Goal: Task Accomplishment & Management: Manage account settings

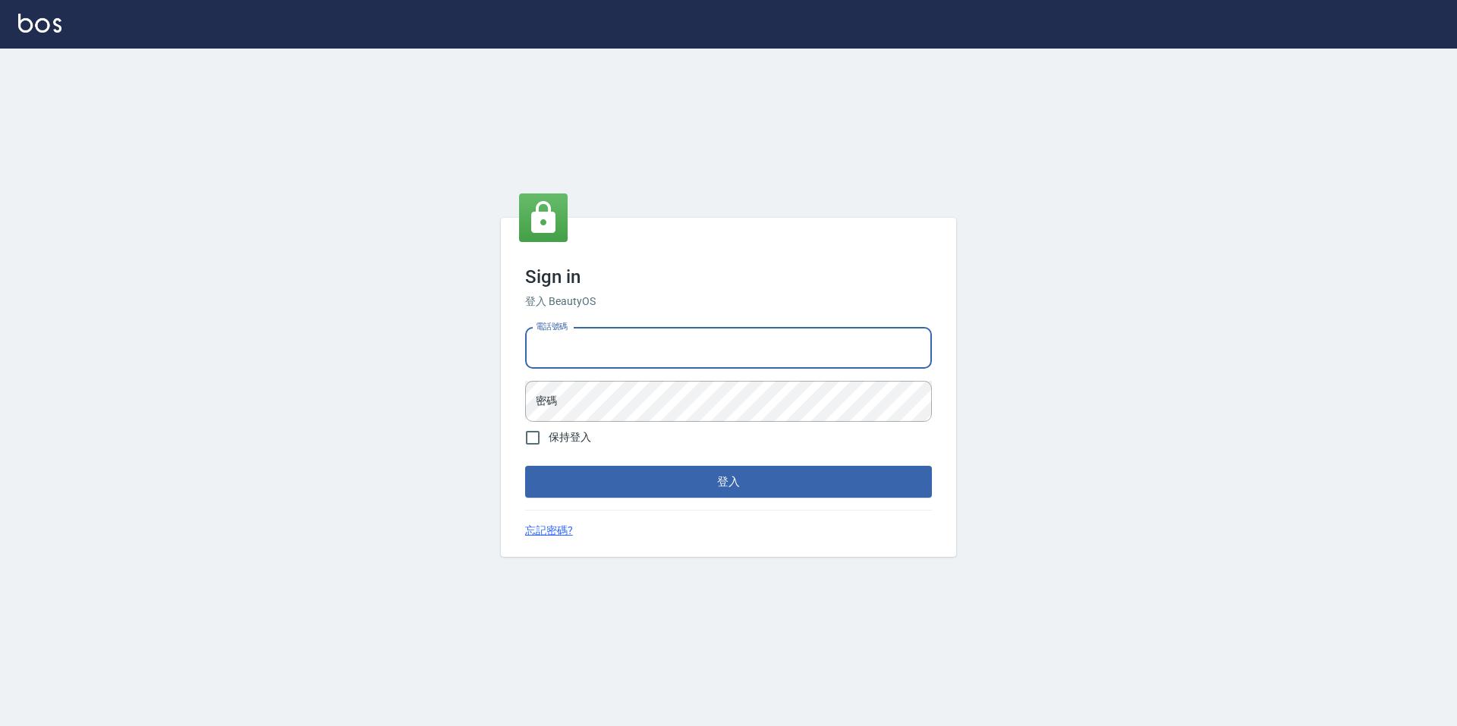
click at [660, 357] on input "電話號碼" at bounding box center [728, 348] width 407 height 41
type input "3"
type input "2281159"
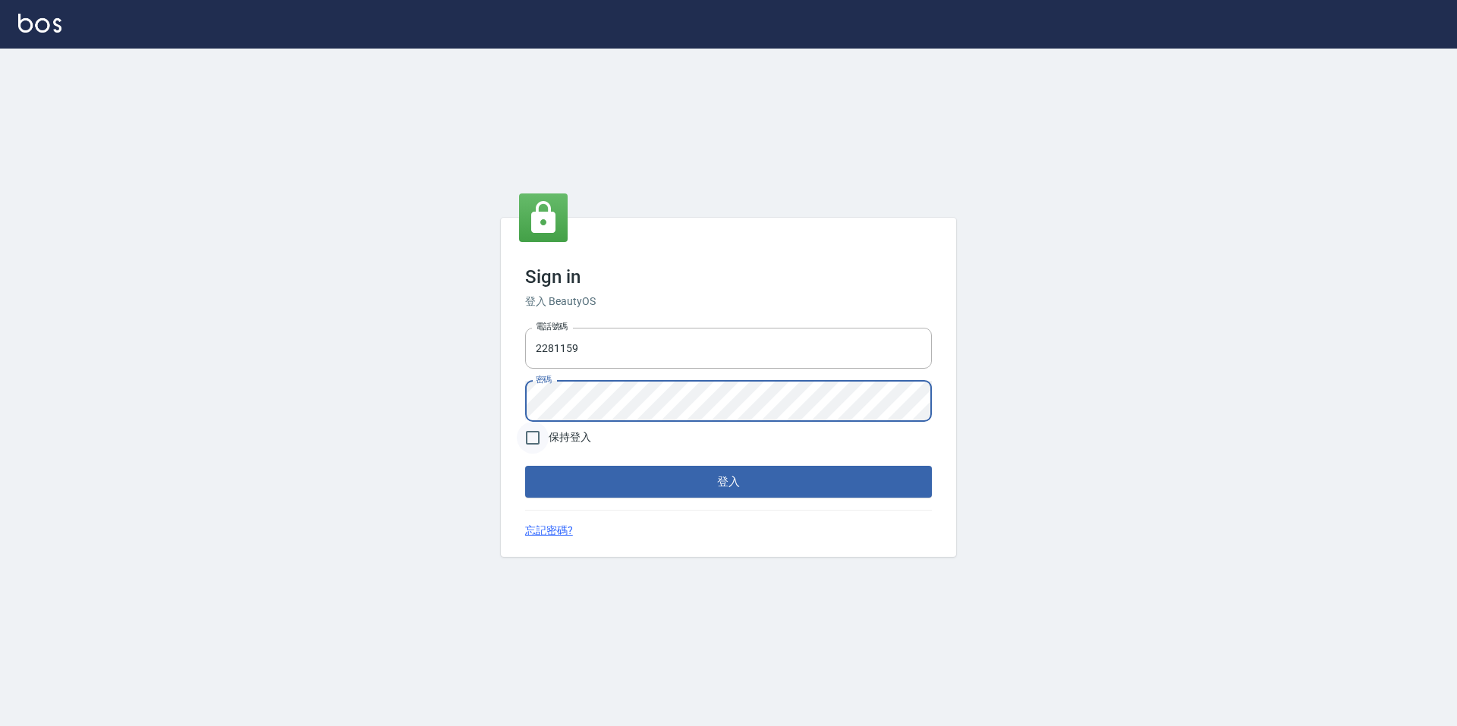
click at [524, 444] on input "保持登入" at bounding box center [533, 438] width 32 height 32
checkbox input "true"
click at [590, 479] on button "登入" at bounding box center [728, 482] width 407 height 32
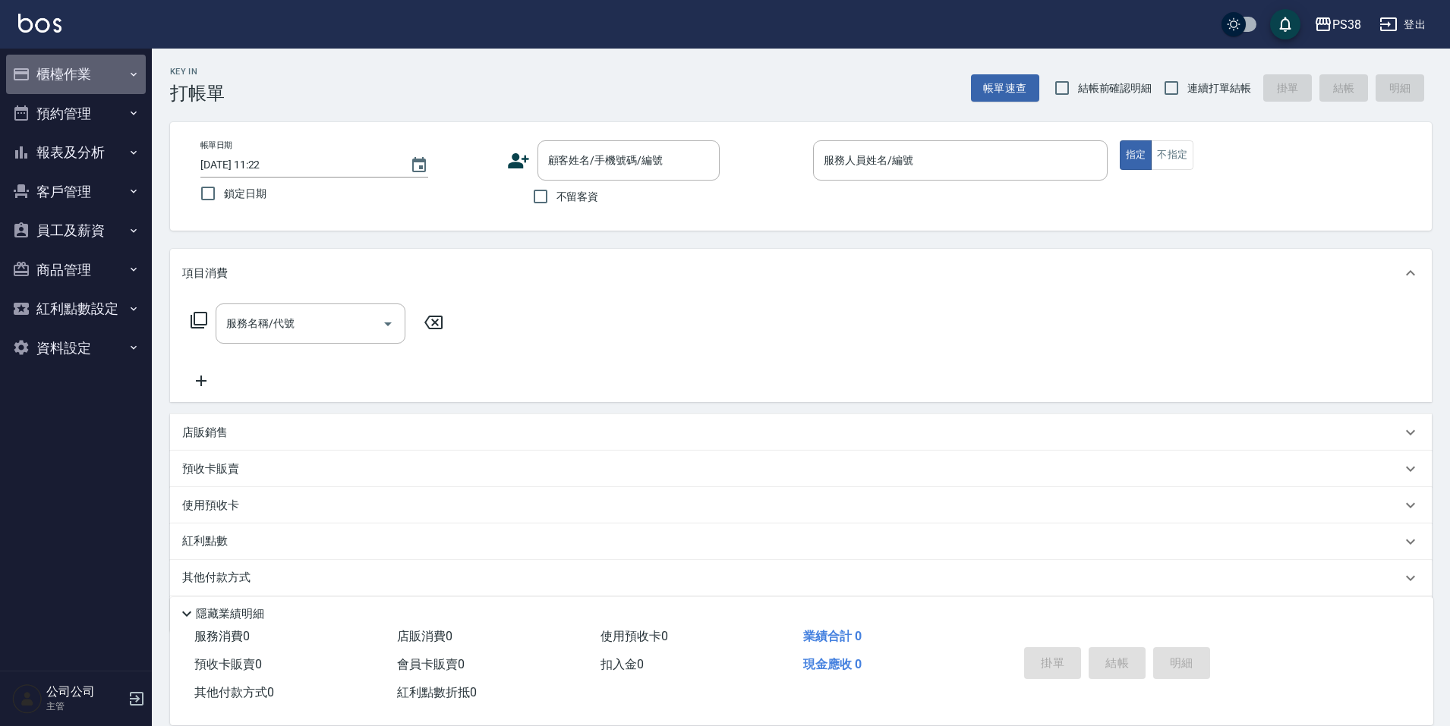
click at [128, 65] on button "櫃檯作業" at bounding box center [76, 74] width 140 height 39
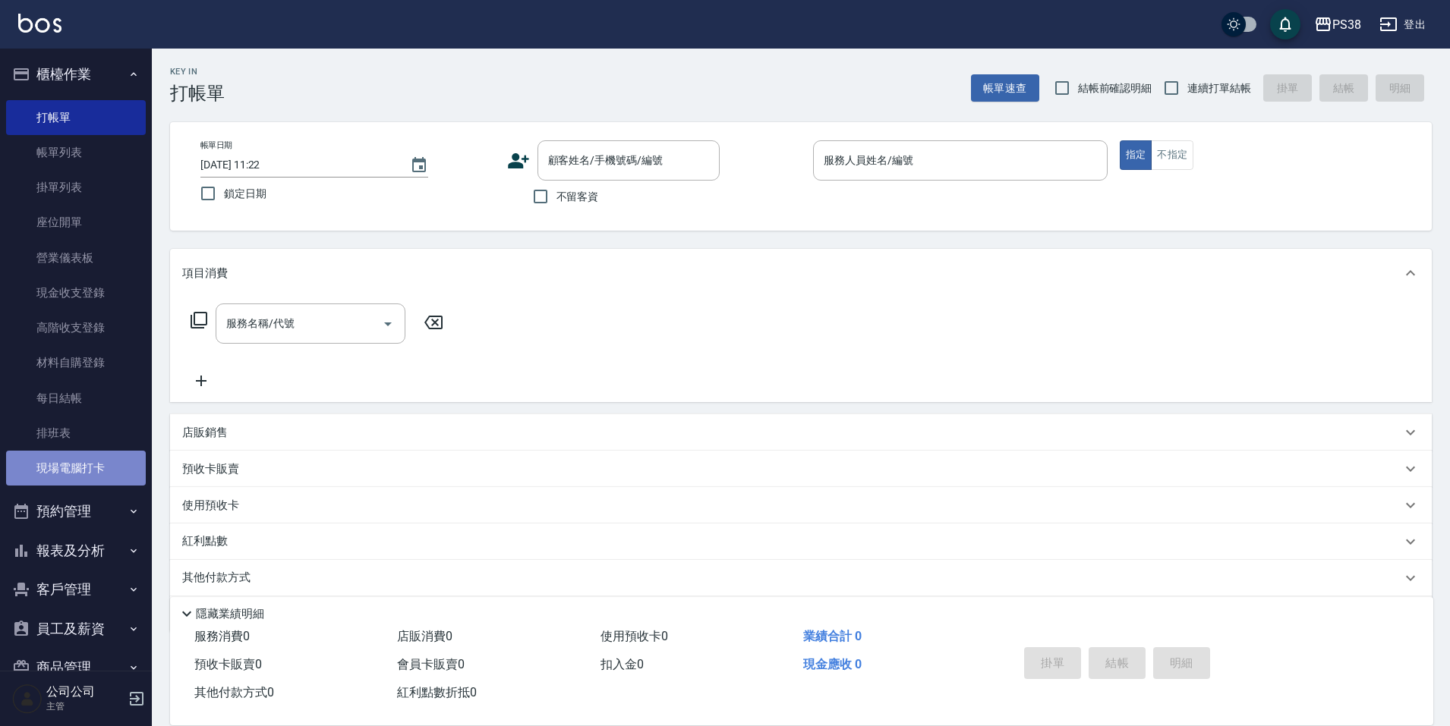
click at [115, 451] on link "現場電腦打卡" at bounding box center [76, 468] width 140 height 35
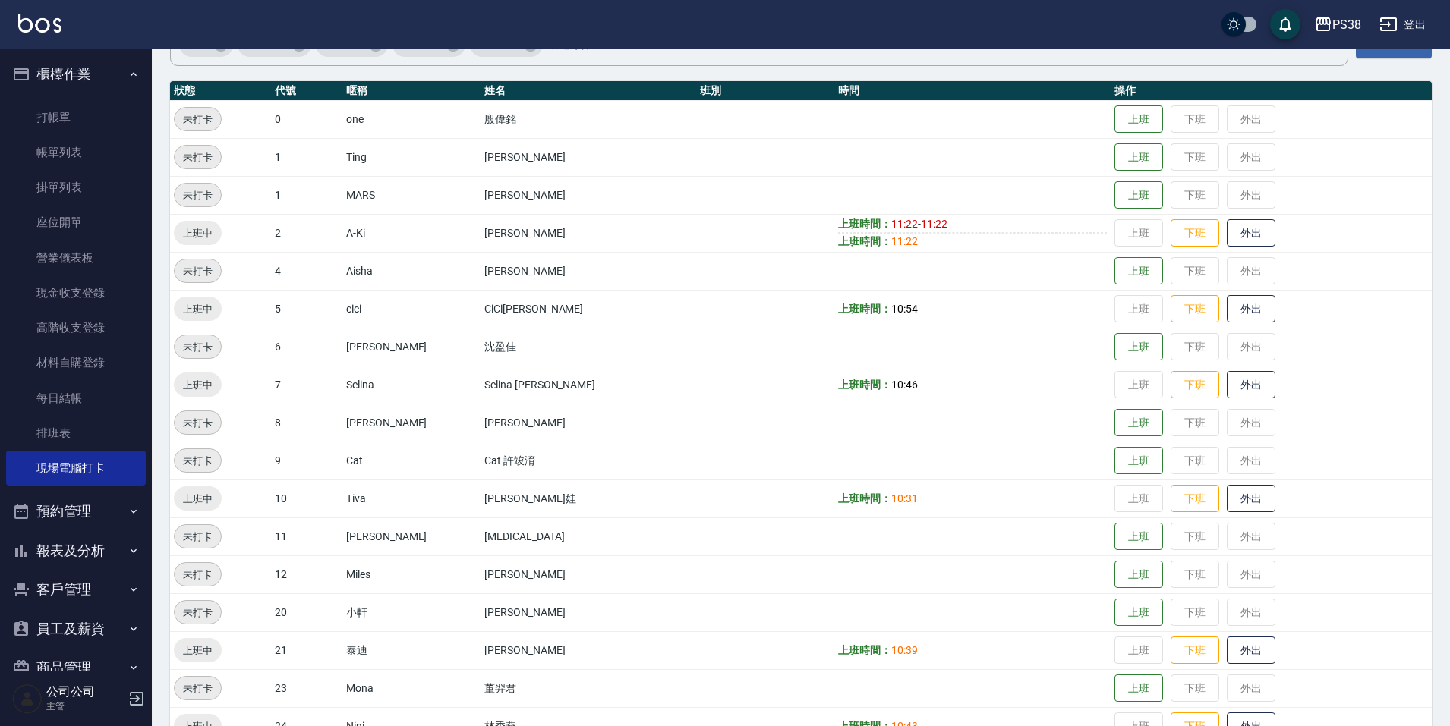
scroll to position [449, 0]
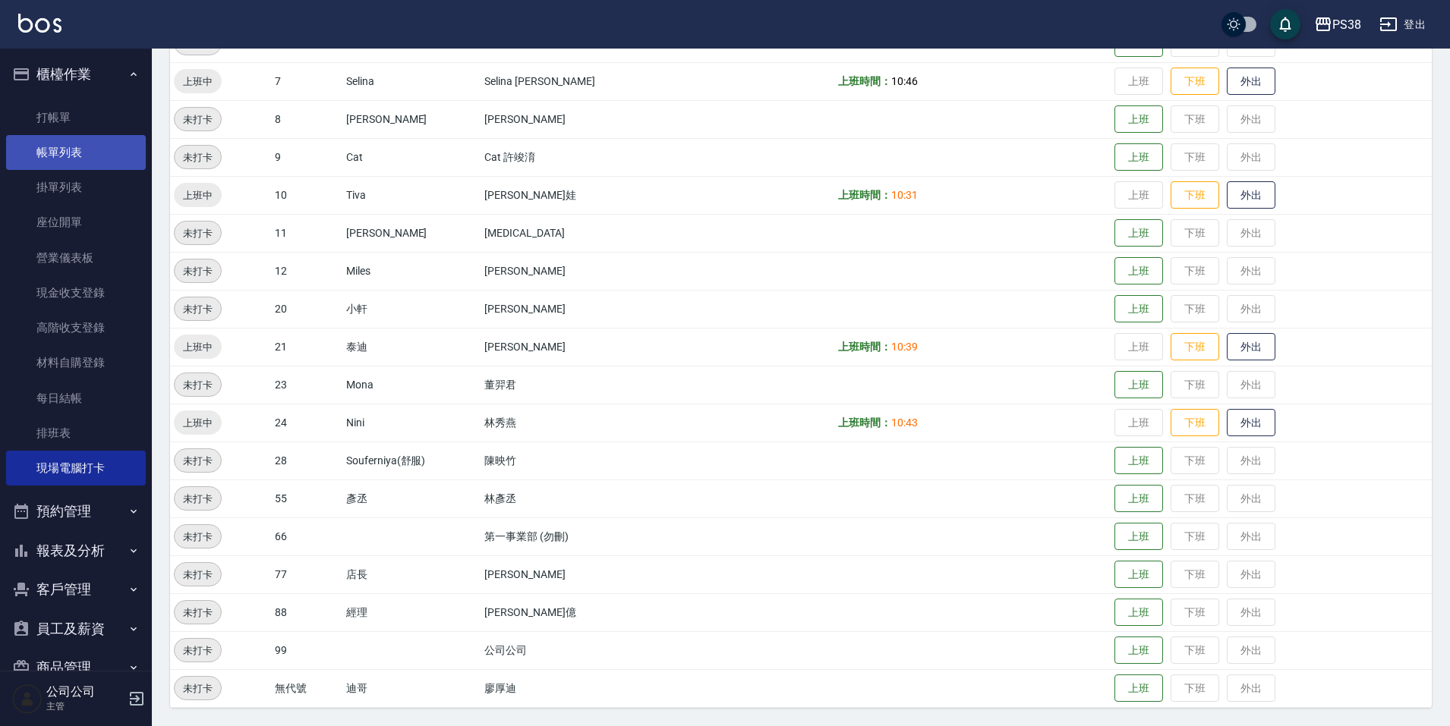
click at [74, 165] on link "帳單列表" at bounding box center [76, 152] width 140 height 35
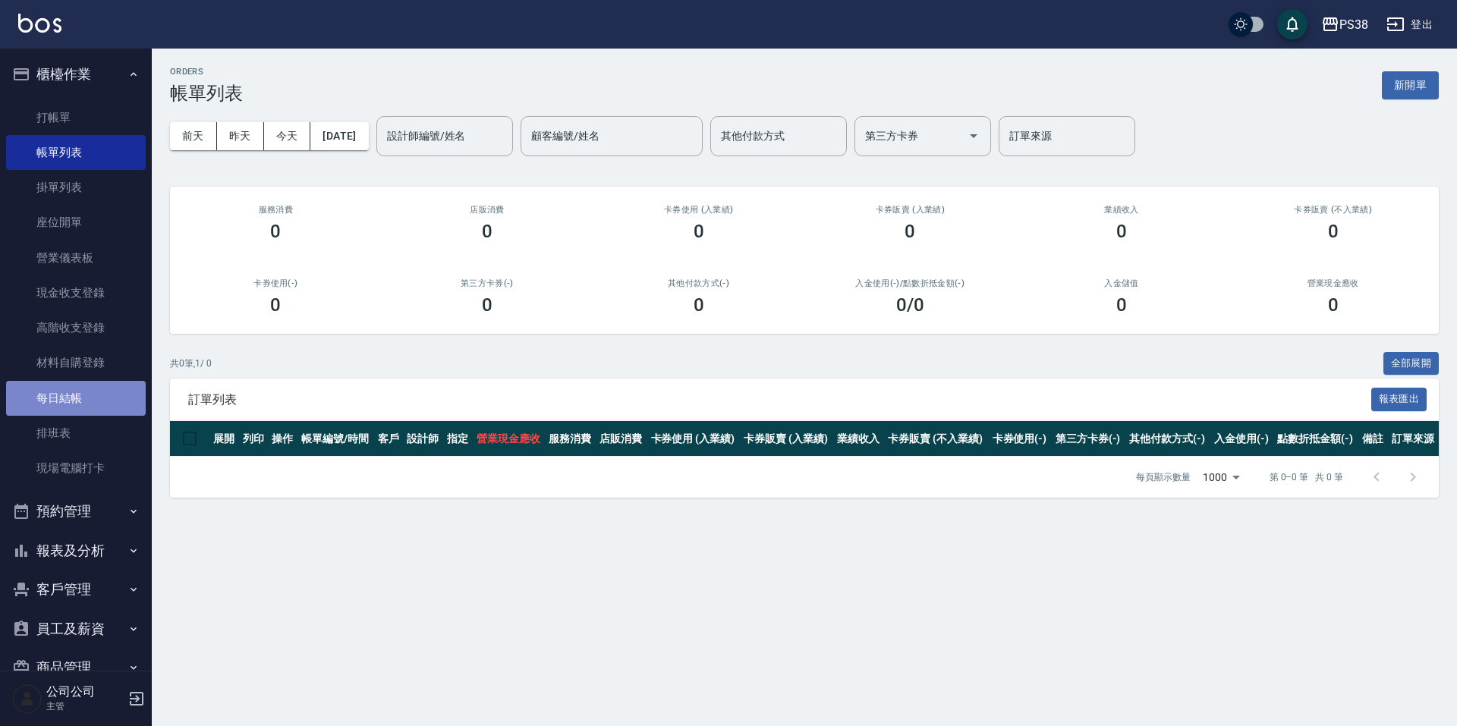
click at [108, 394] on link "每日結帳" at bounding box center [76, 398] width 140 height 35
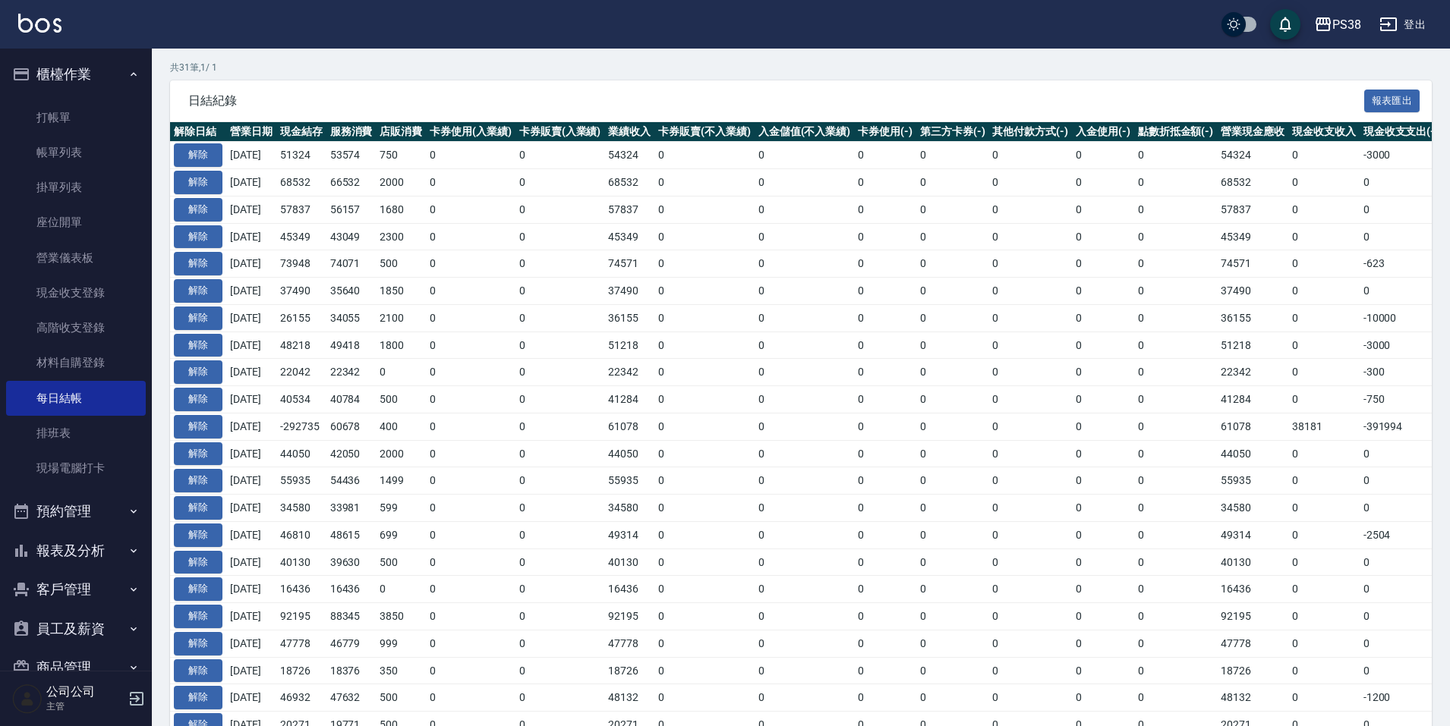
scroll to position [304, 0]
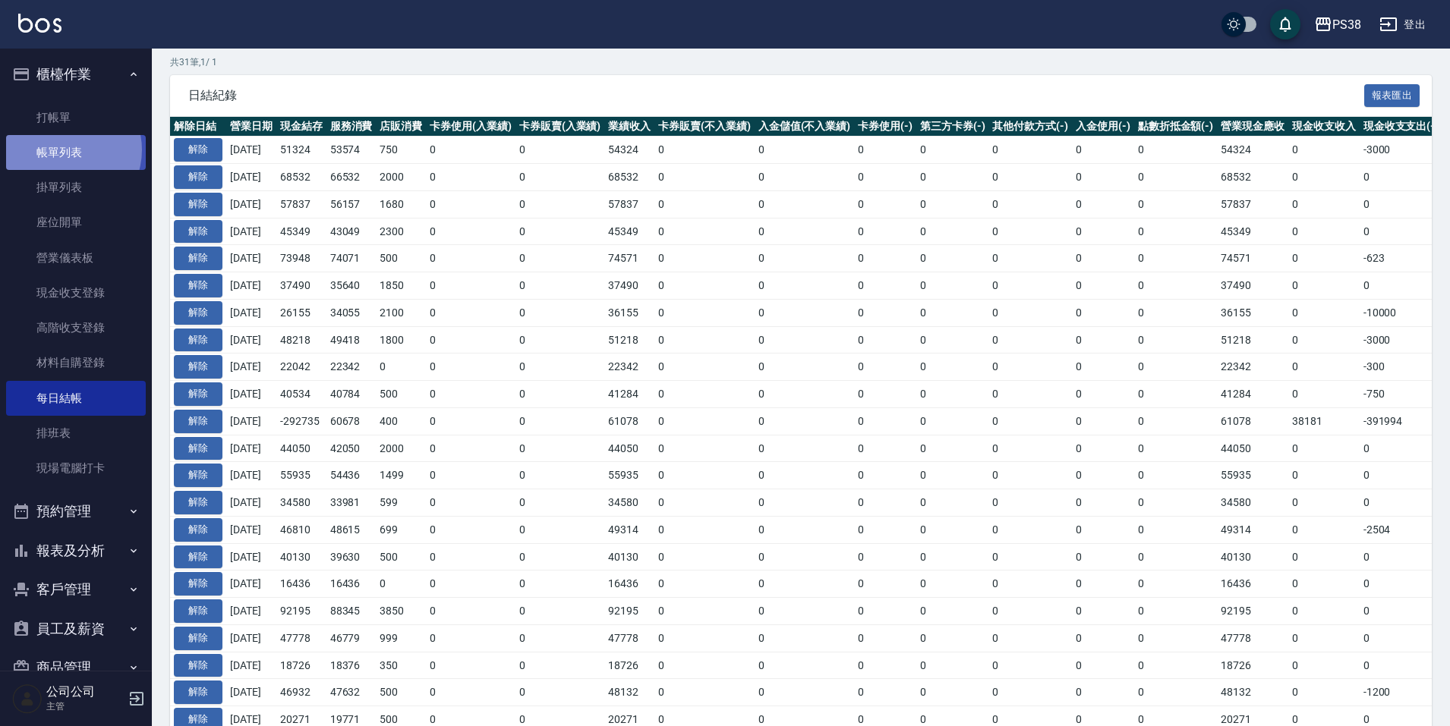
click at [64, 150] on link "帳單列表" at bounding box center [76, 152] width 140 height 35
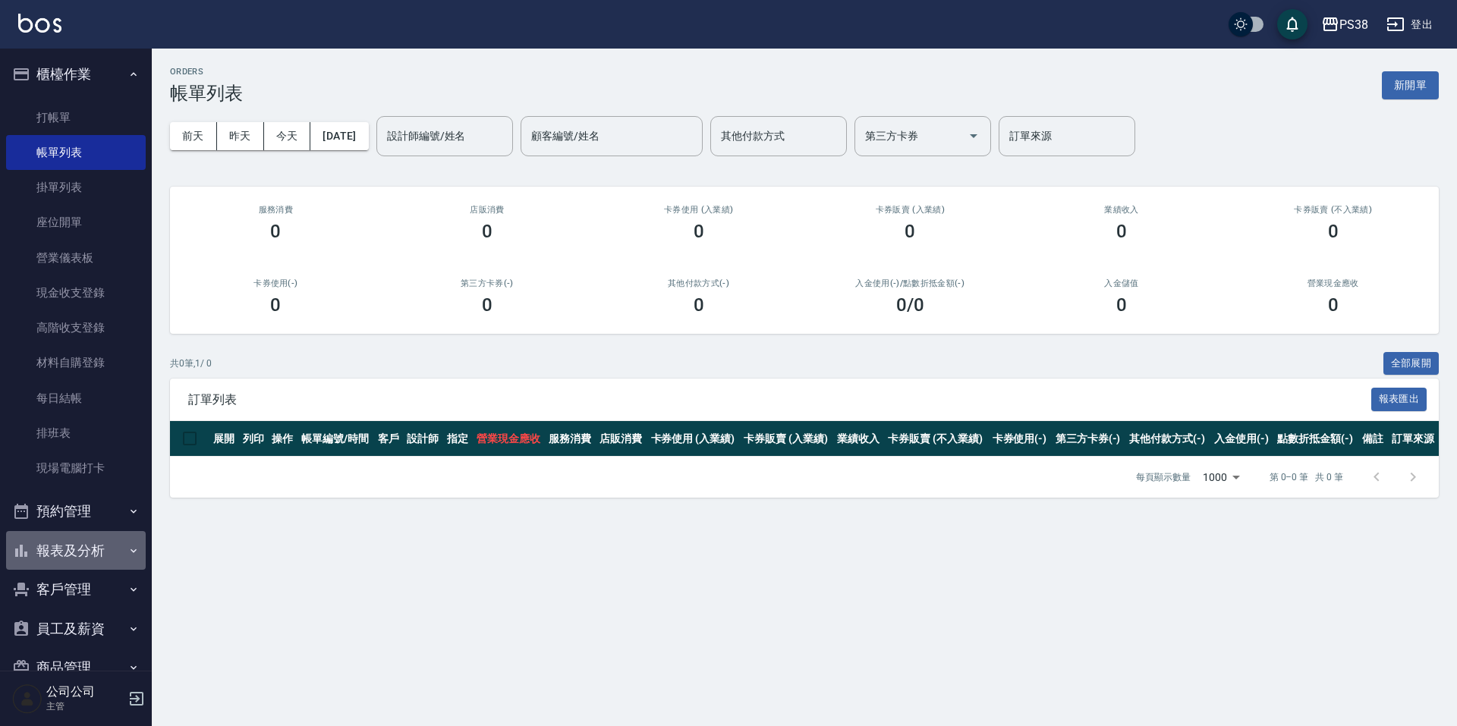
click at [128, 545] on icon "button" at bounding box center [134, 551] width 12 height 12
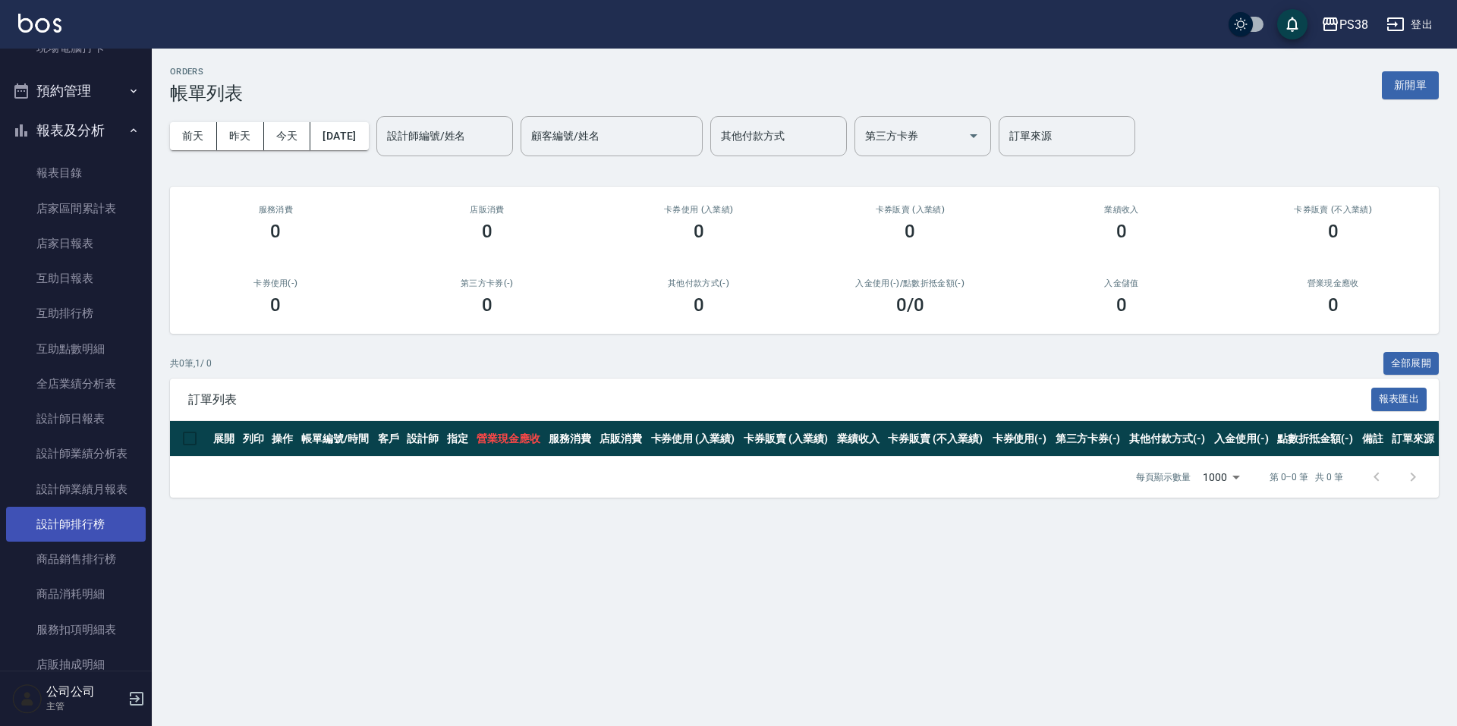
scroll to position [455, 0]
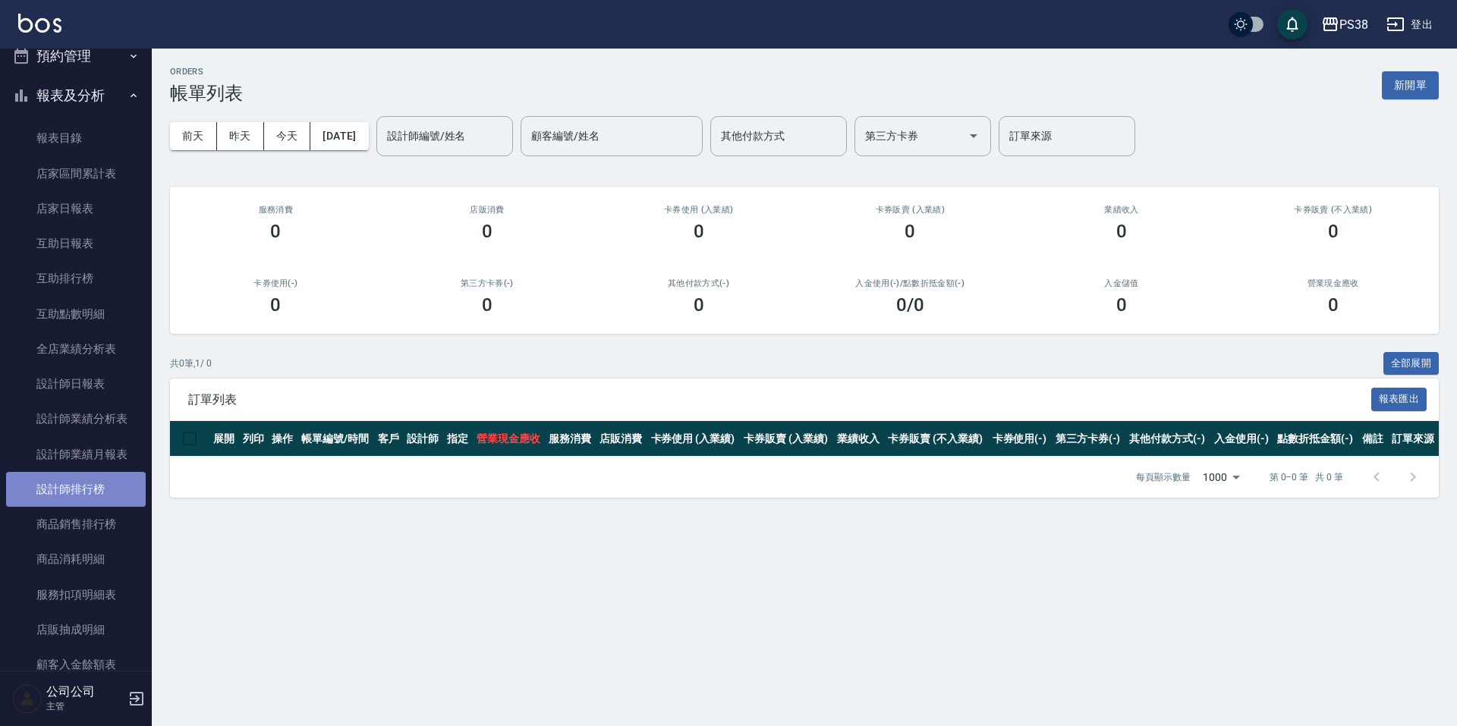
click at [99, 494] on link "設計師排行榜" at bounding box center [76, 489] width 140 height 35
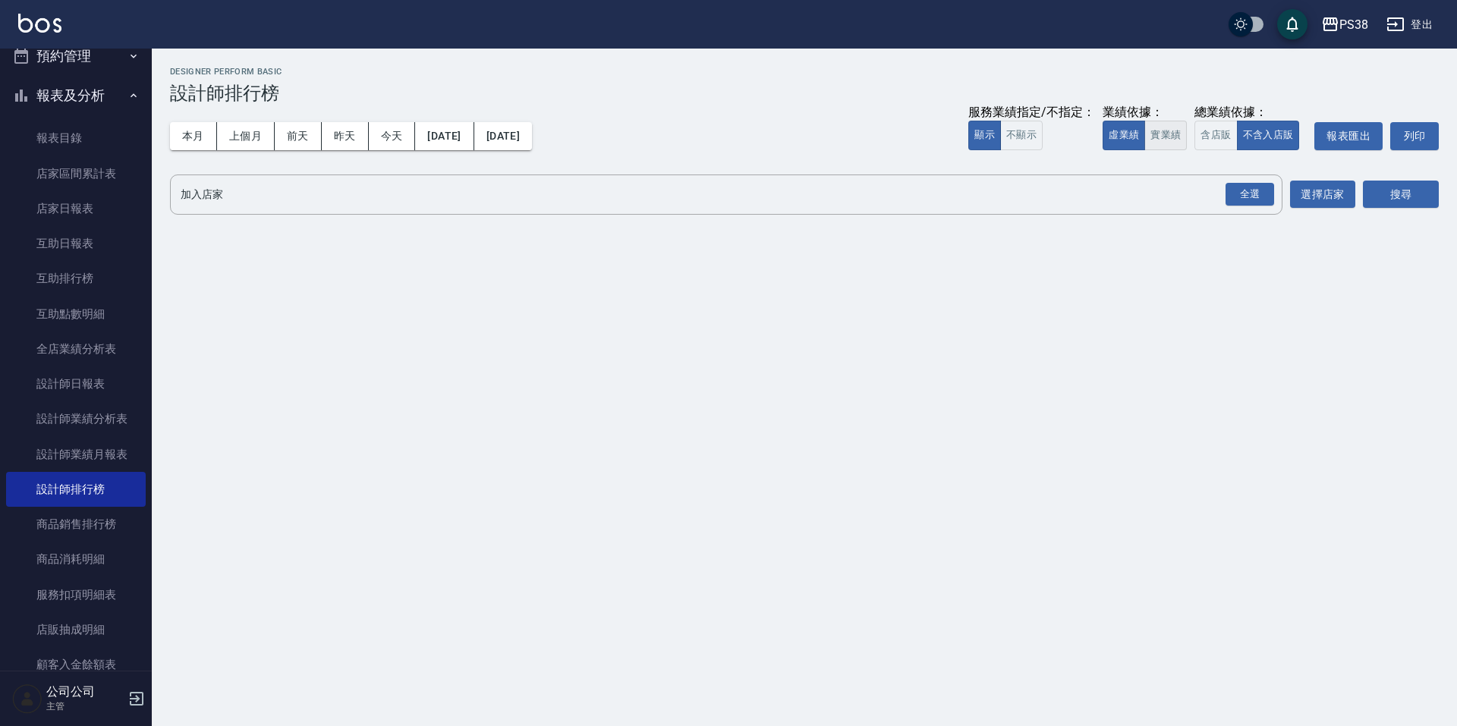
click at [1170, 146] on button "實業績" at bounding box center [1165, 136] width 43 height 30
click at [1250, 191] on div "全選" at bounding box center [1250, 195] width 49 height 24
click at [1424, 184] on button "搜尋" at bounding box center [1401, 195] width 76 height 28
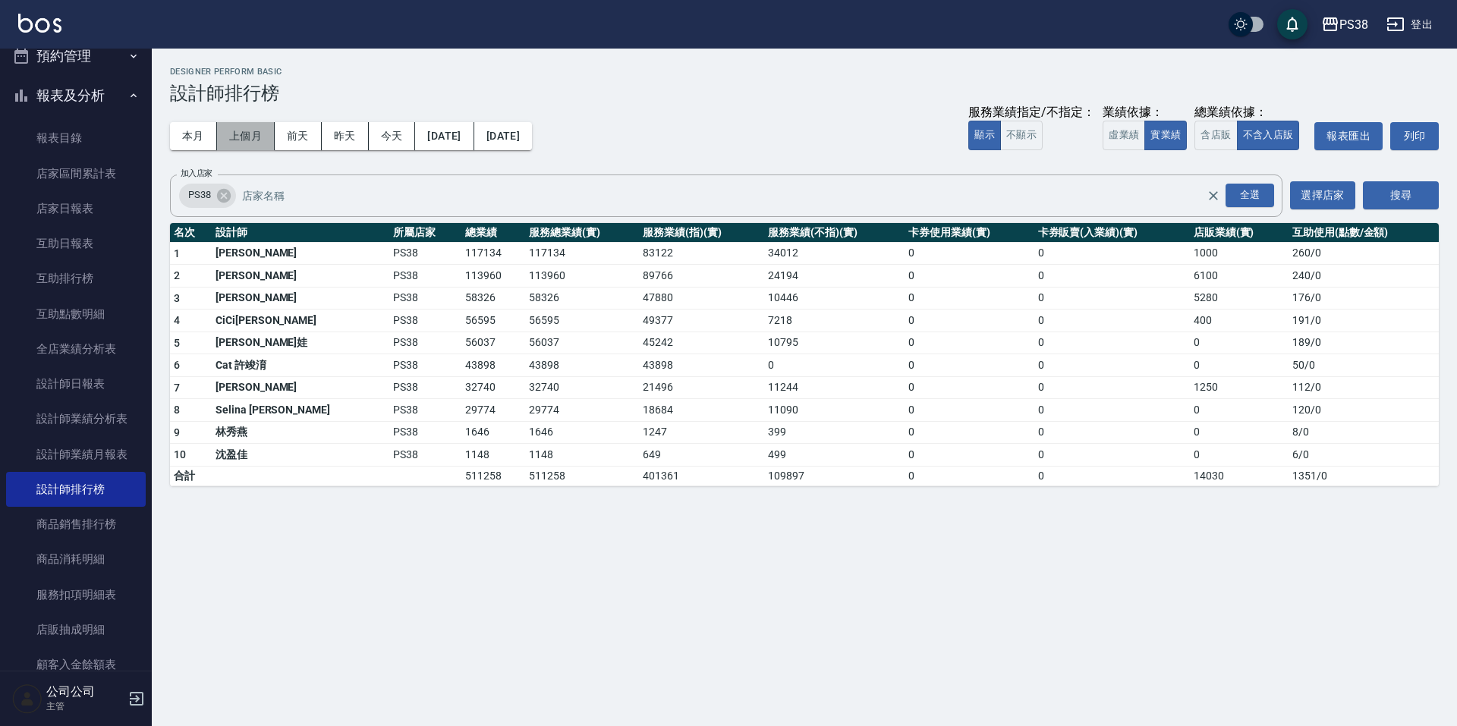
click at [244, 136] on button "上個月" at bounding box center [246, 136] width 58 height 28
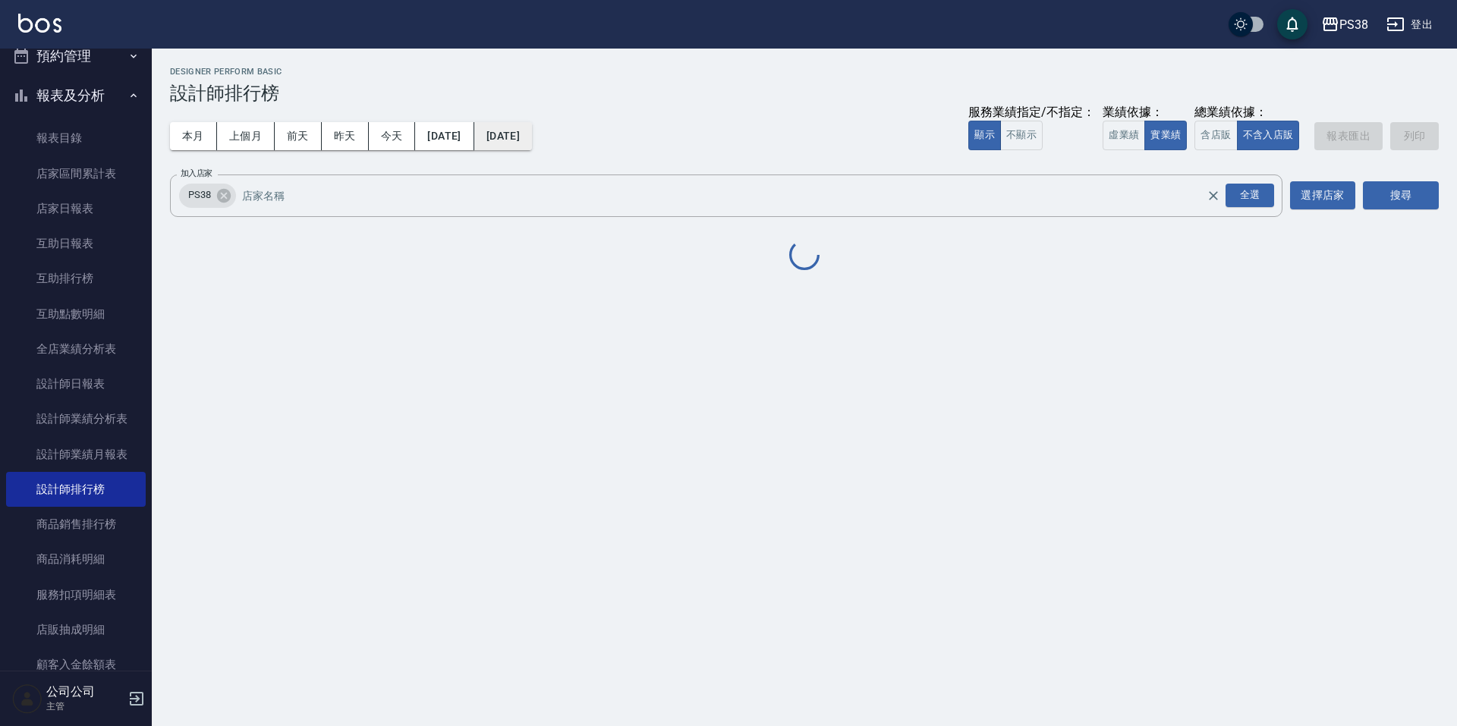
click at [532, 130] on button "[DATE]" at bounding box center [503, 136] width 58 height 28
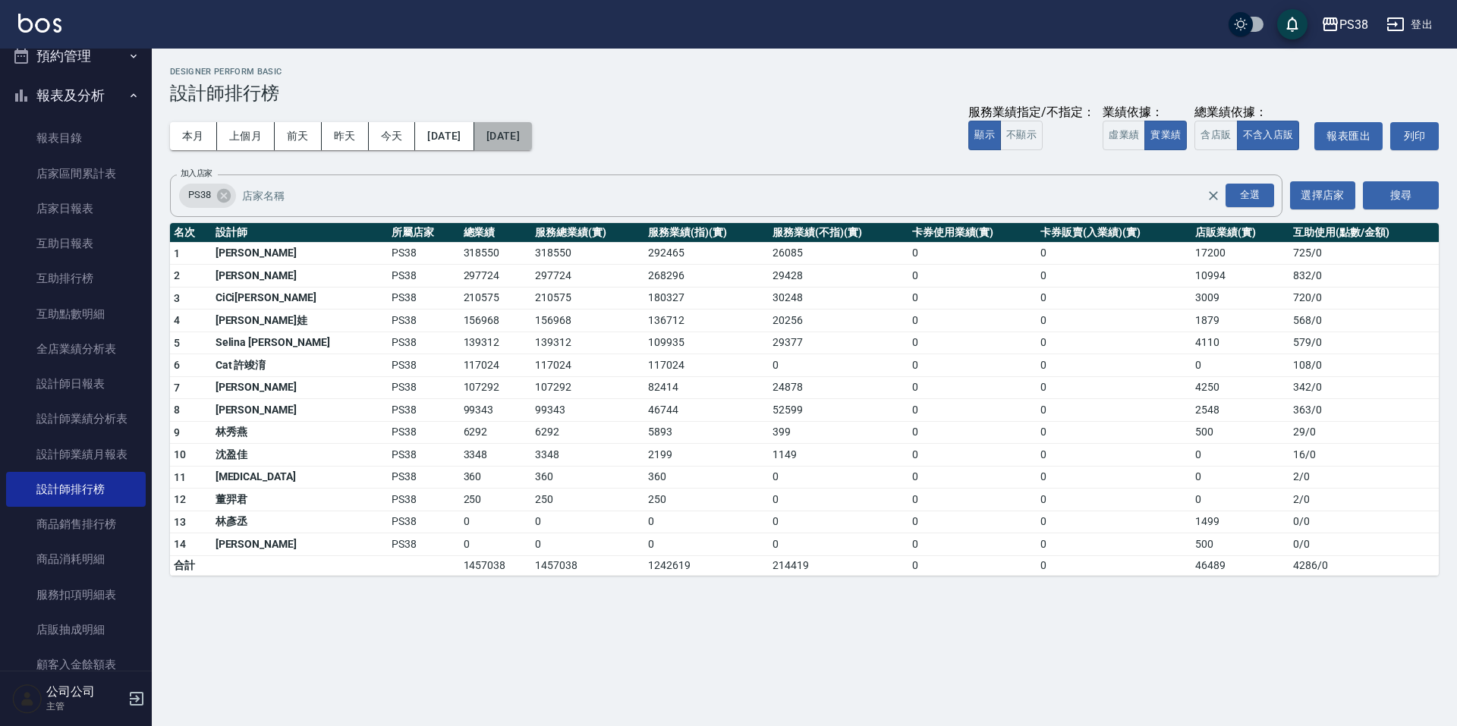
click at [529, 137] on button "[DATE]" at bounding box center [503, 136] width 58 height 28
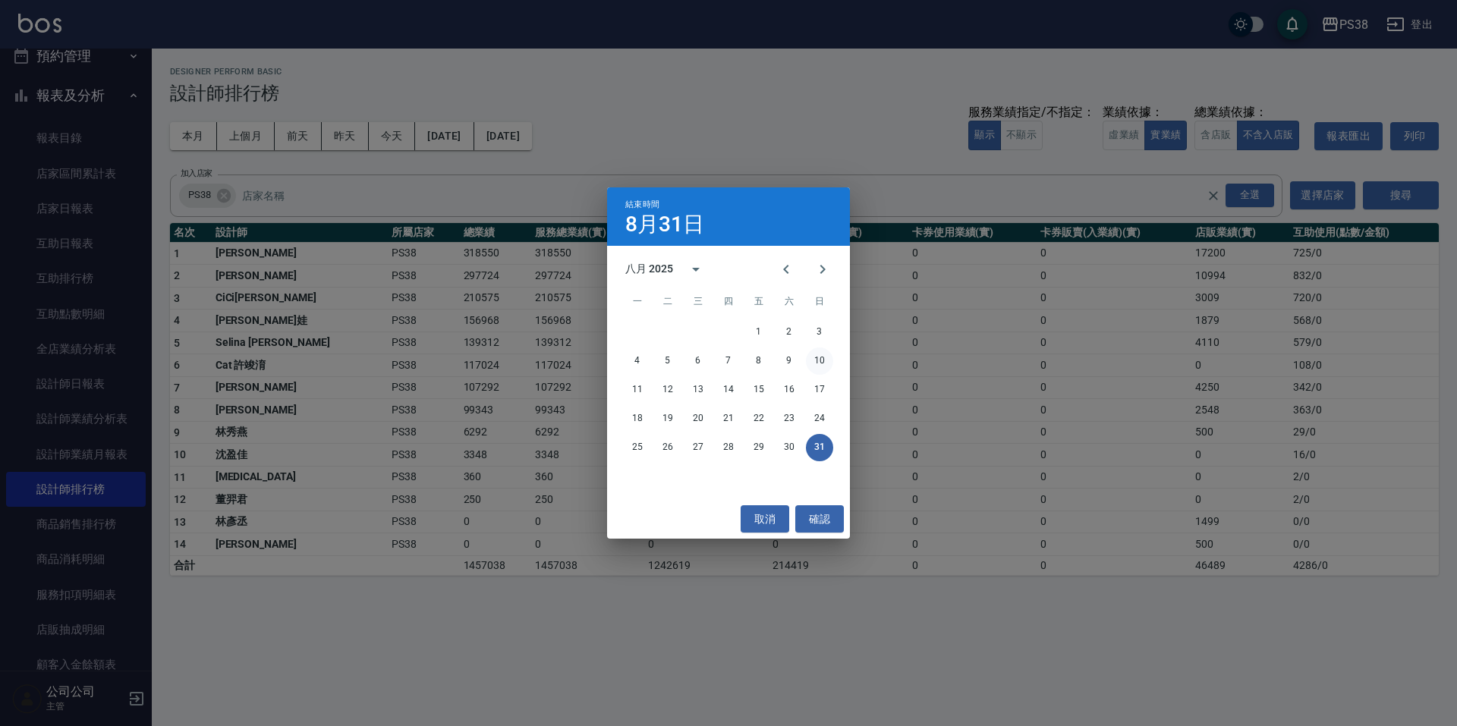
click at [817, 361] on button "10" at bounding box center [819, 361] width 27 height 27
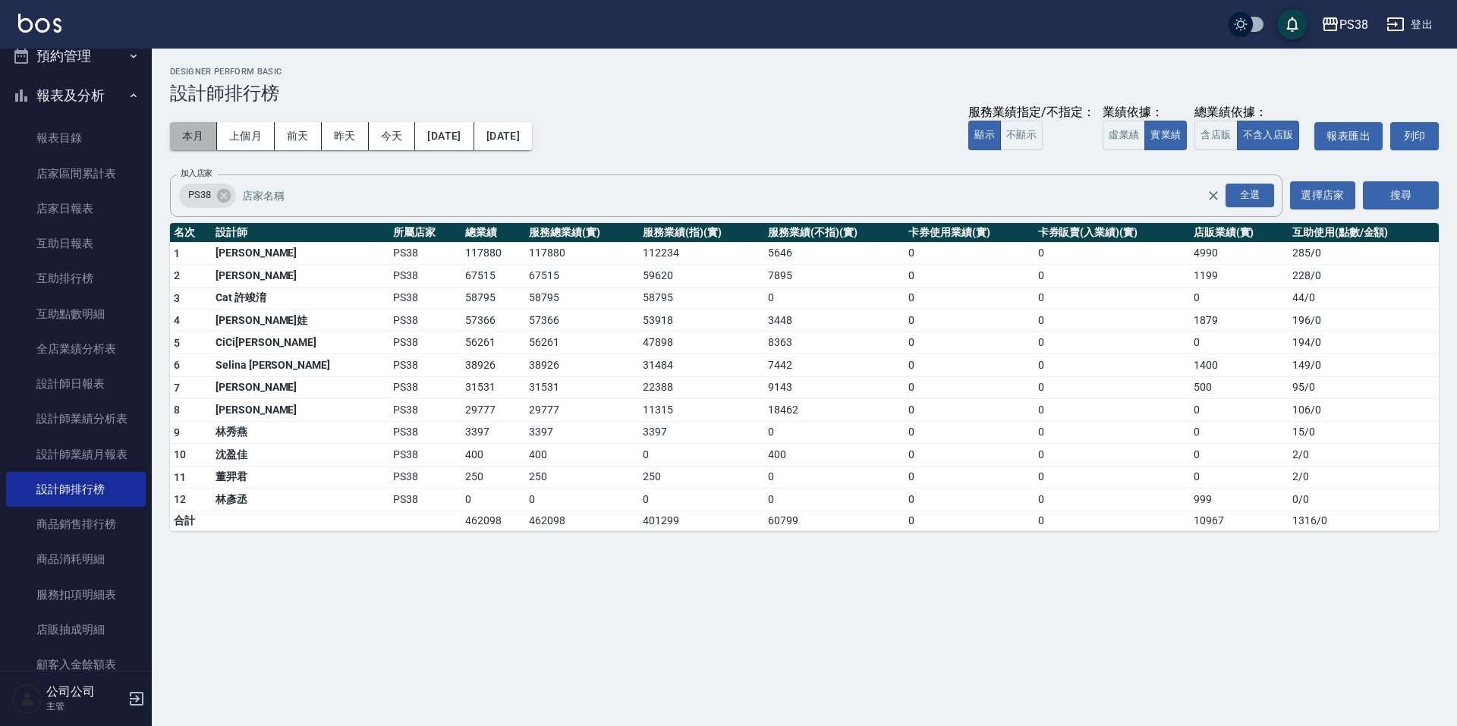
click at [184, 134] on button "本月" at bounding box center [193, 136] width 47 height 28
